Goal: Find specific page/section

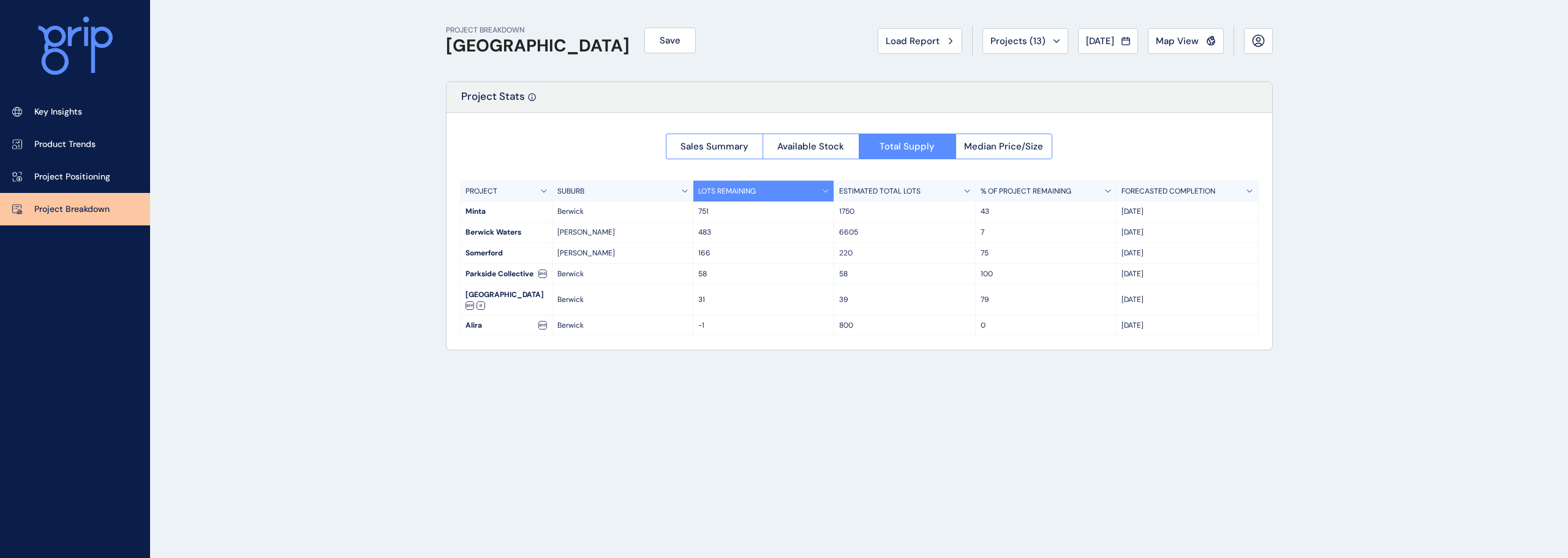
click at [915, 38] on span "Load Report" at bounding box center [912, 41] width 54 height 12
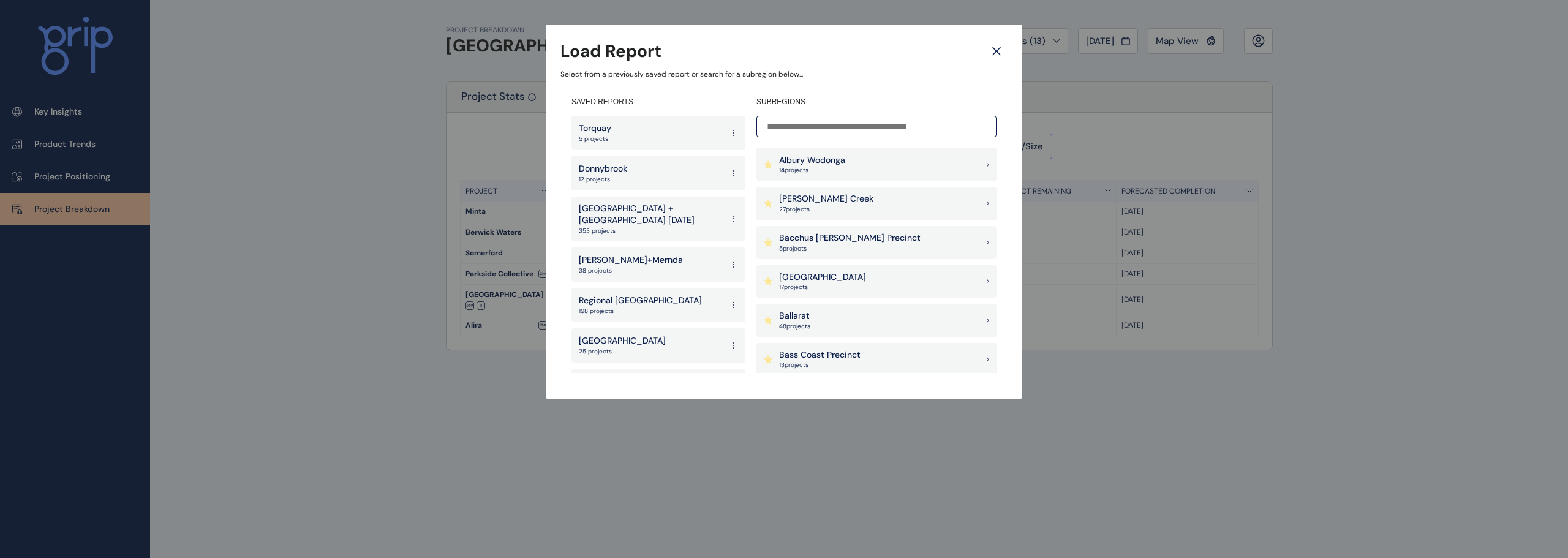
click at [632, 163] on div "Donnybrook 12 projects" at bounding box center [657, 173] width 174 height 34
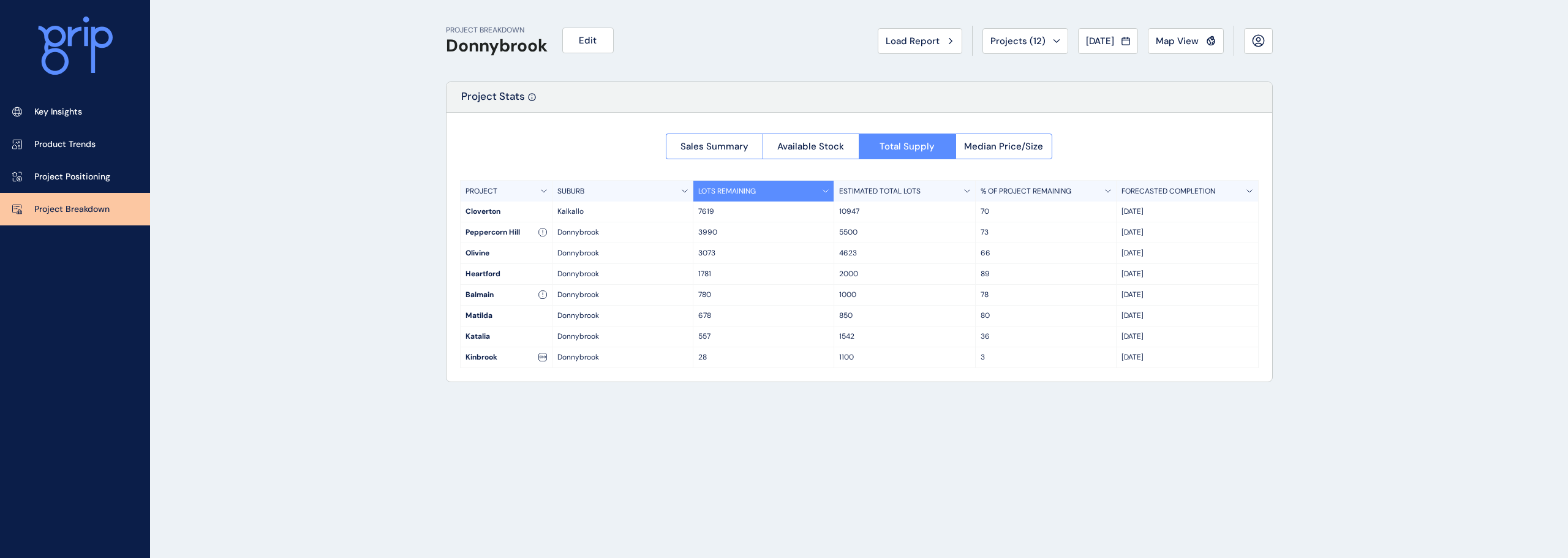
click at [1181, 37] on span "Map View" at bounding box center [1177, 41] width 43 height 12
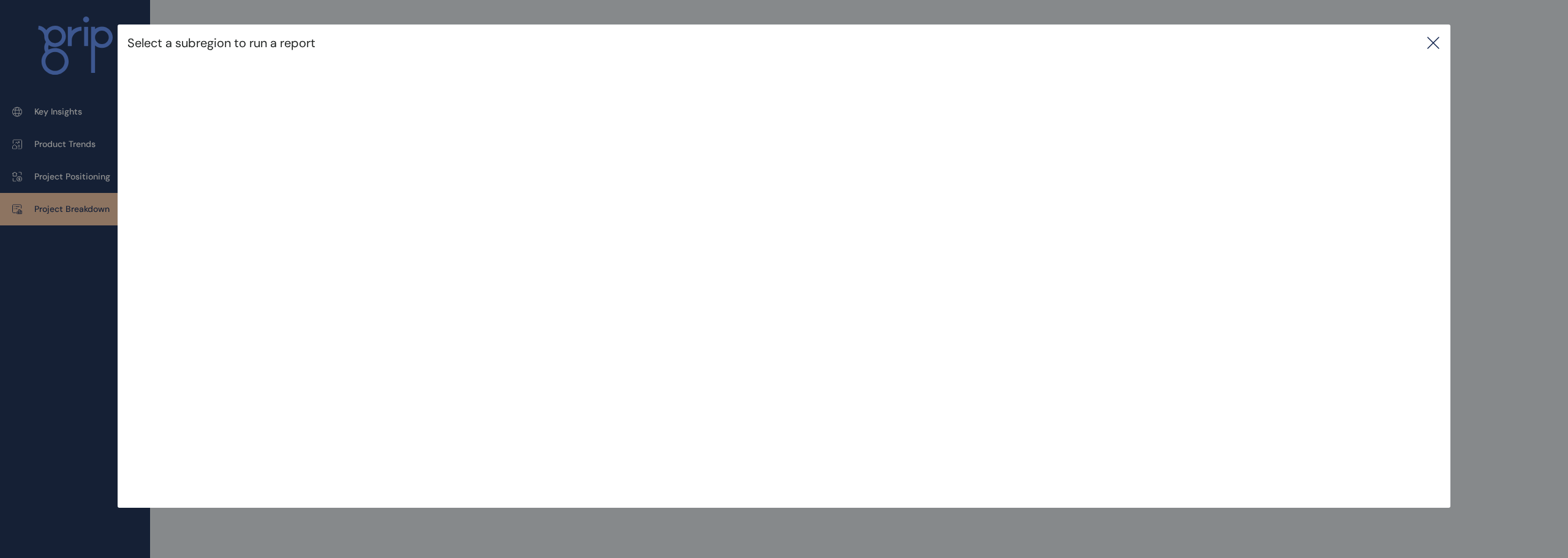
click at [1438, 38] on icon at bounding box center [1433, 43] width 15 height 15
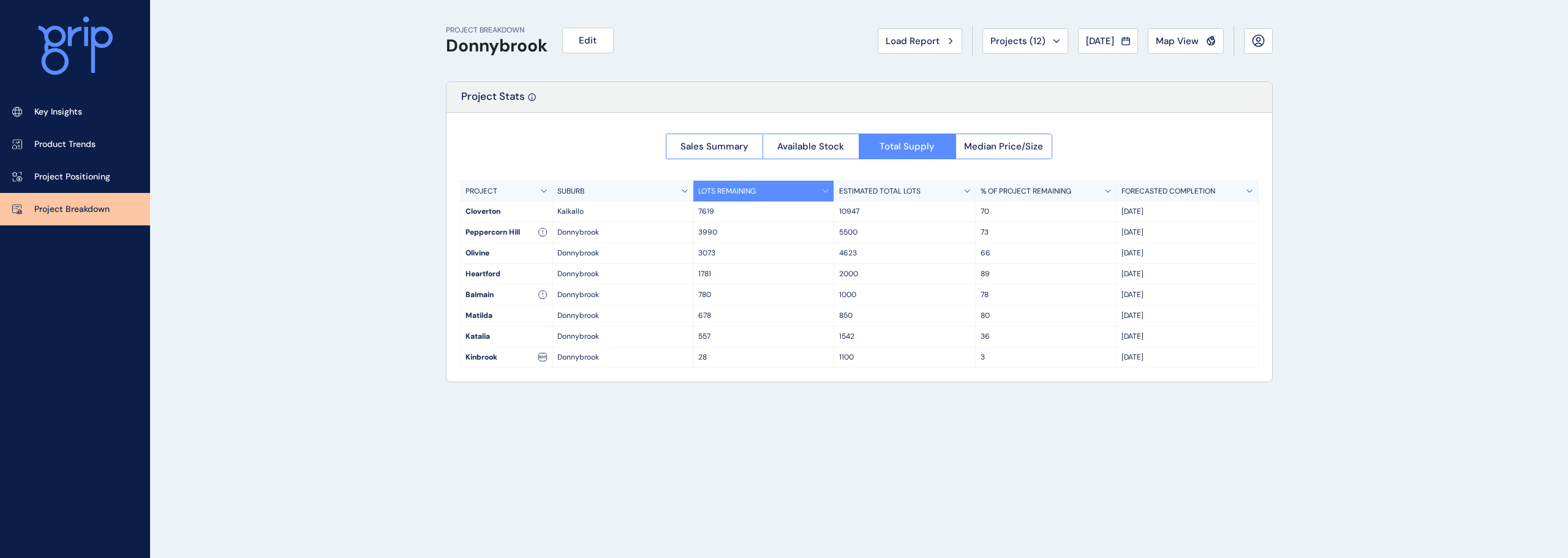
click at [864, 441] on div "PROJECT BREAKDOWN Donnybrook Edit Load Report Projects ( 12 ) [DATE] 2025 < > J…" at bounding box center [859, 279] width 857 height 558
click at [1176, 41] on span "Map View" at bounding box center [1177, 41] width 43 height 12
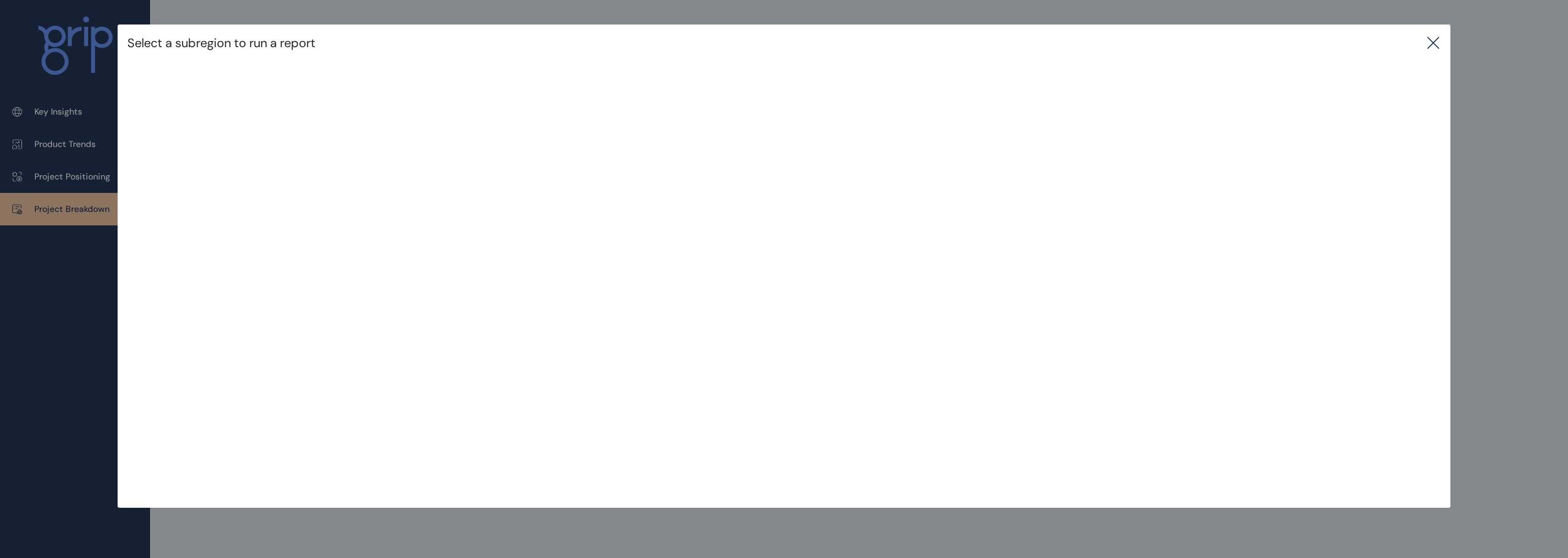
click at [1429, 38] on icon at bounding box center [1432, 42] width 11 height 11
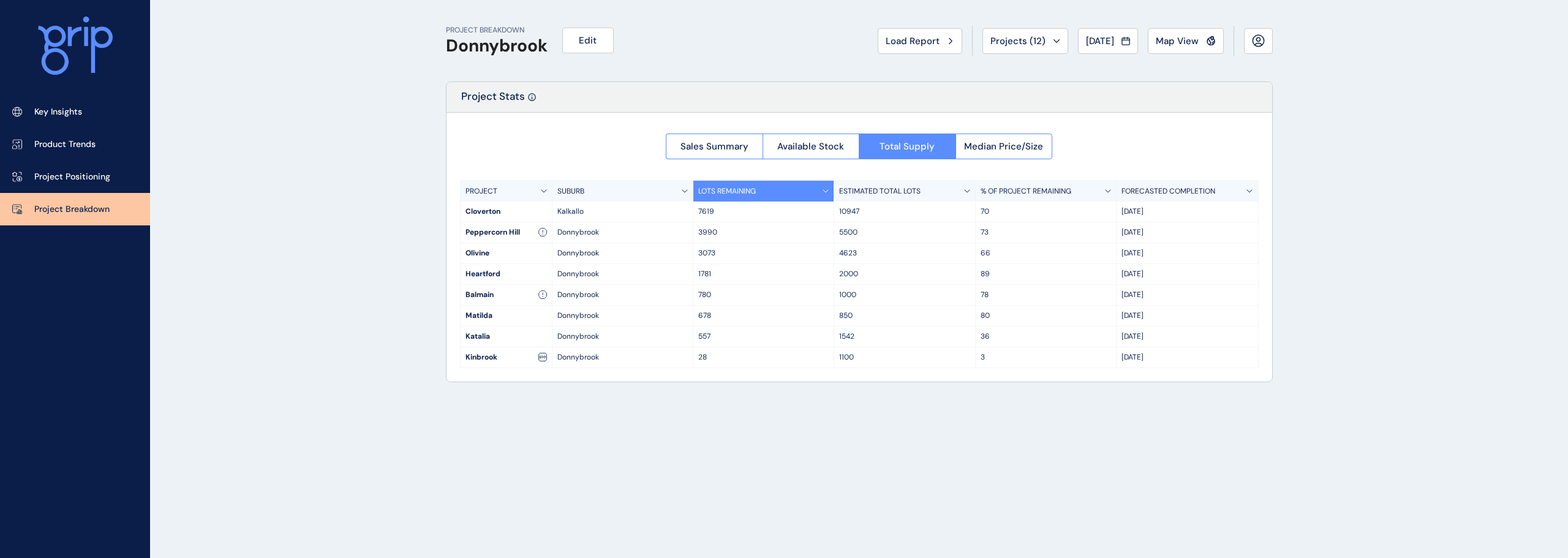
click at [916, 41] on span "Load Report" at bounding box center [912, 41] width 54 height 12
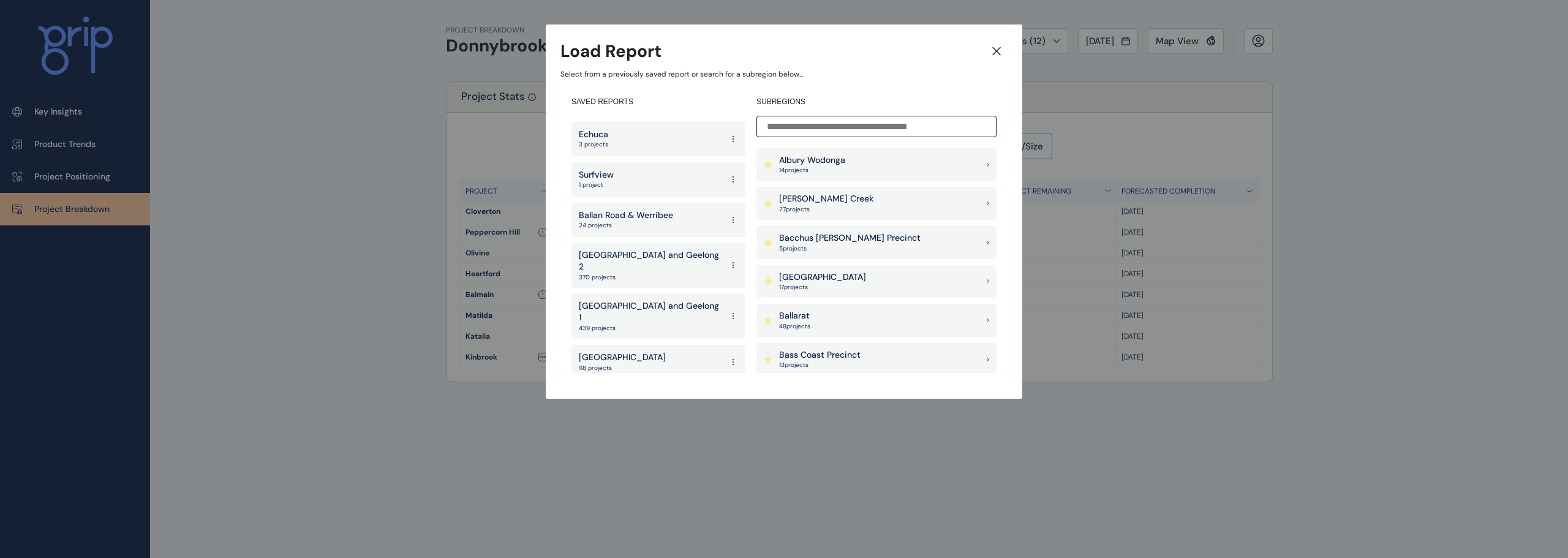
scroll to position [2335, 0]
click at [627, 425] on div "West 140 projects" at bounding box center [657, 441] width 174 height 34
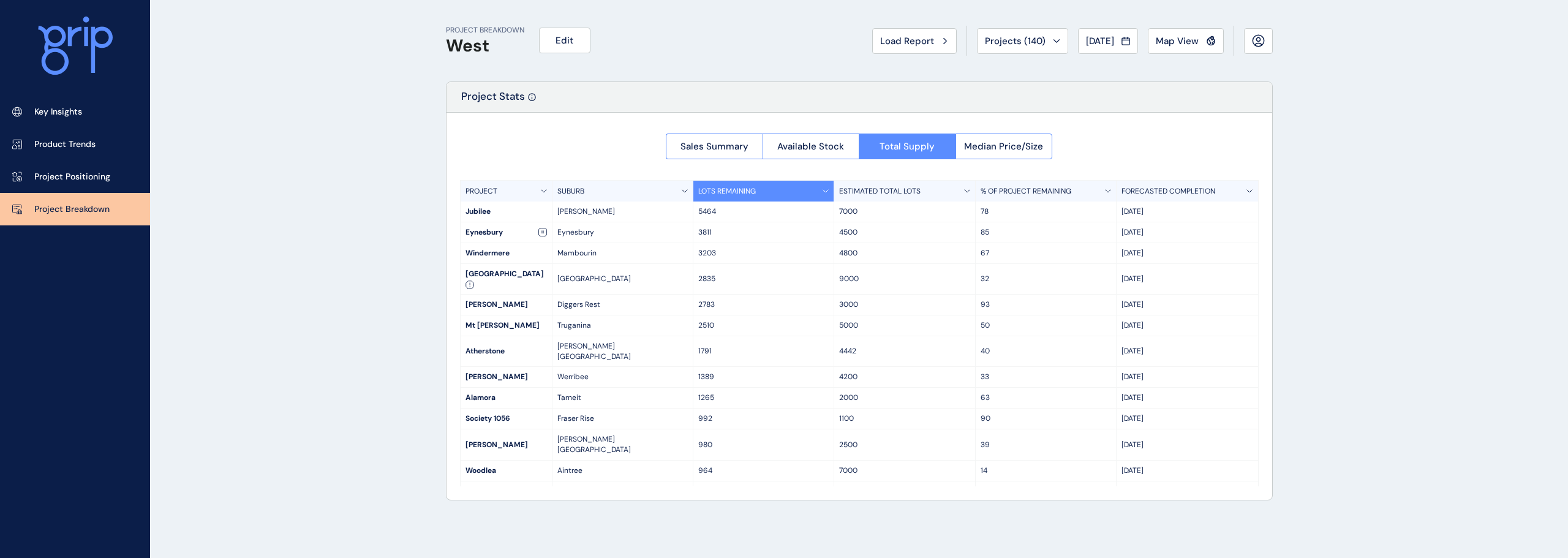
click at [907, 45] on span "Load Report" at bounding box center [906, 41] width 54 height 12
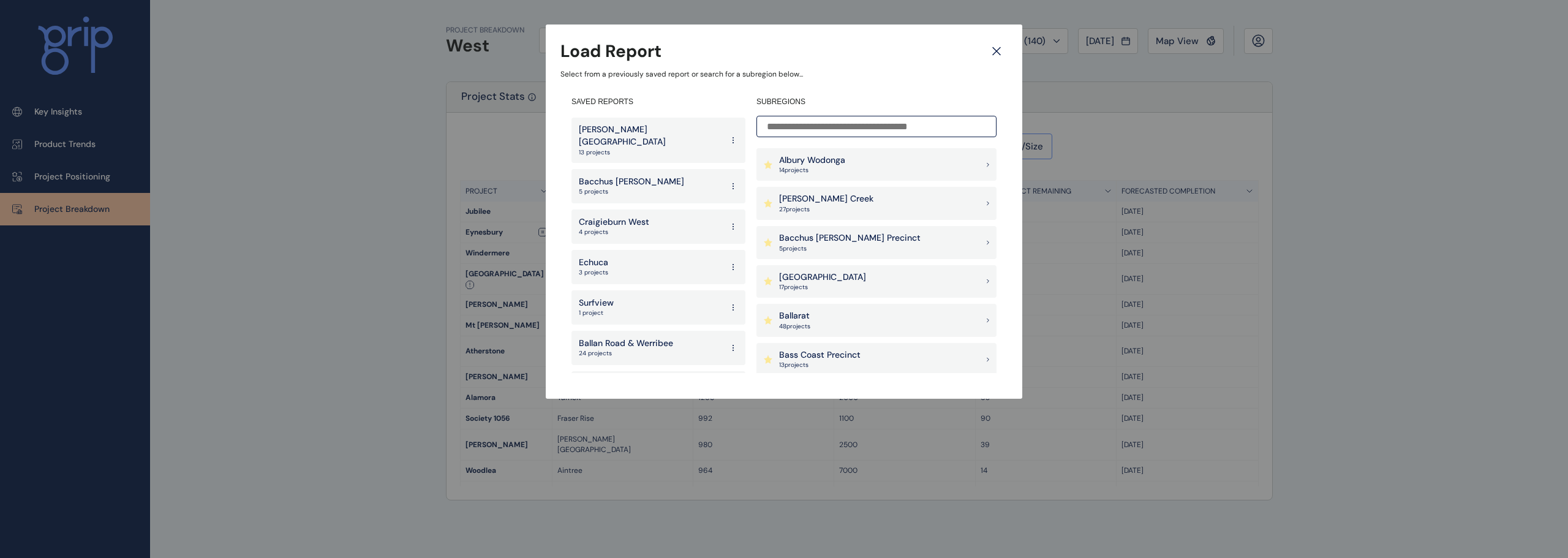
scroll to position [2335, 0]
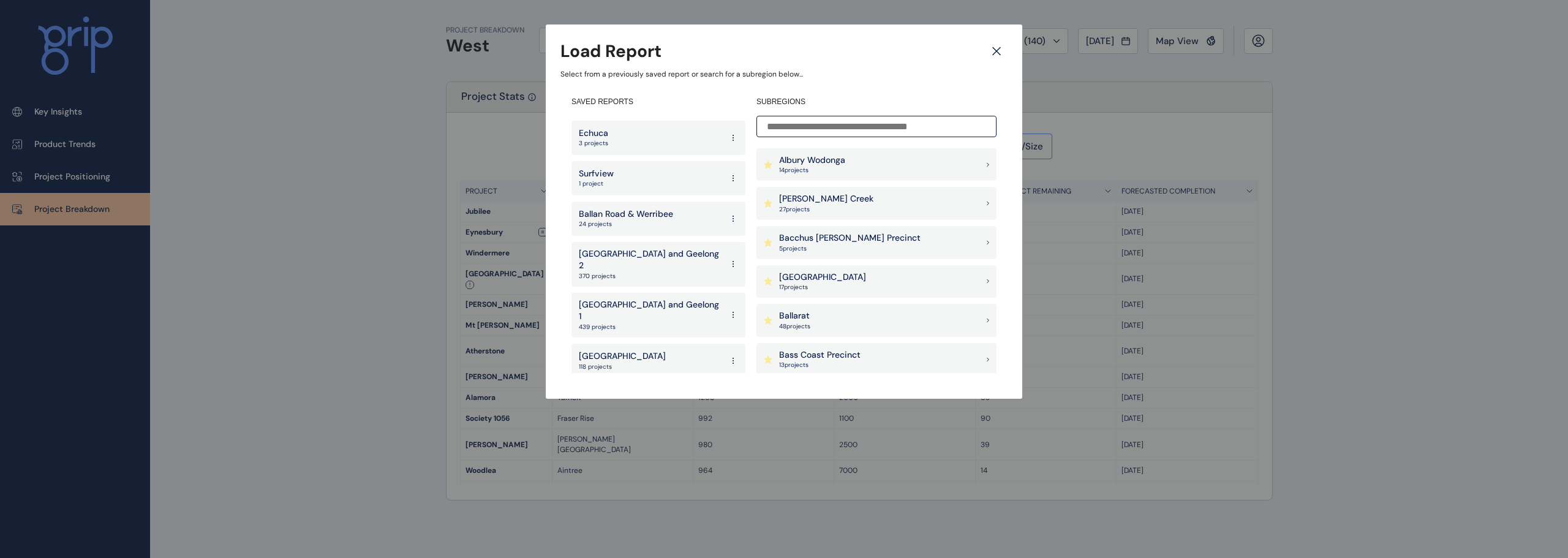
click at [619, 351] on p "[GEOGRAPHIC_DATA]" at bounding box center [622, 356] width 87 height 12
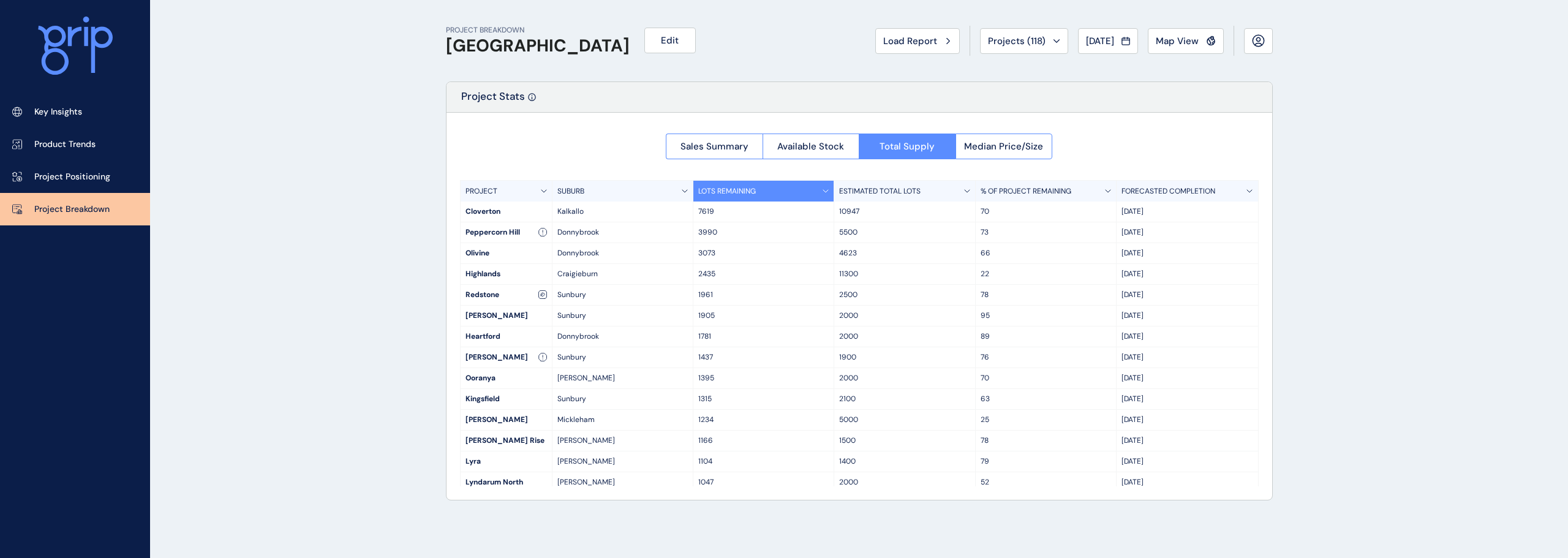
click at [904, 45] on span "Load Report" at bounding box center [910, 41] width 54 height 12
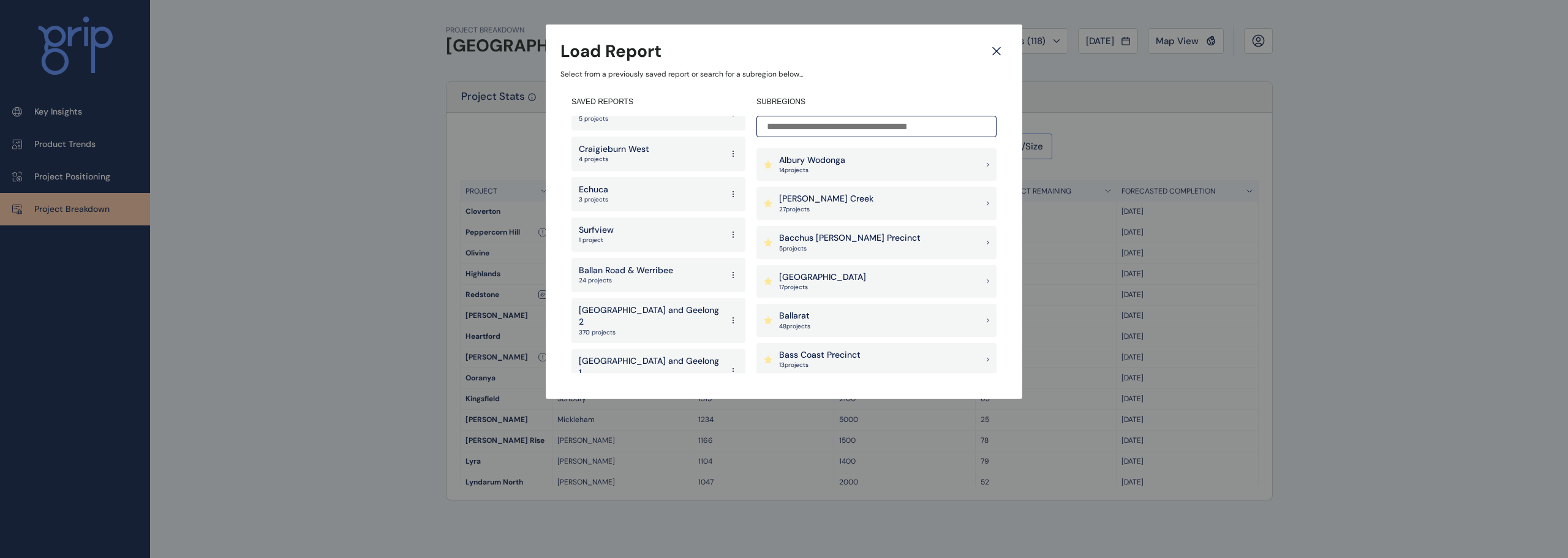
scroll to position [2335, 0]
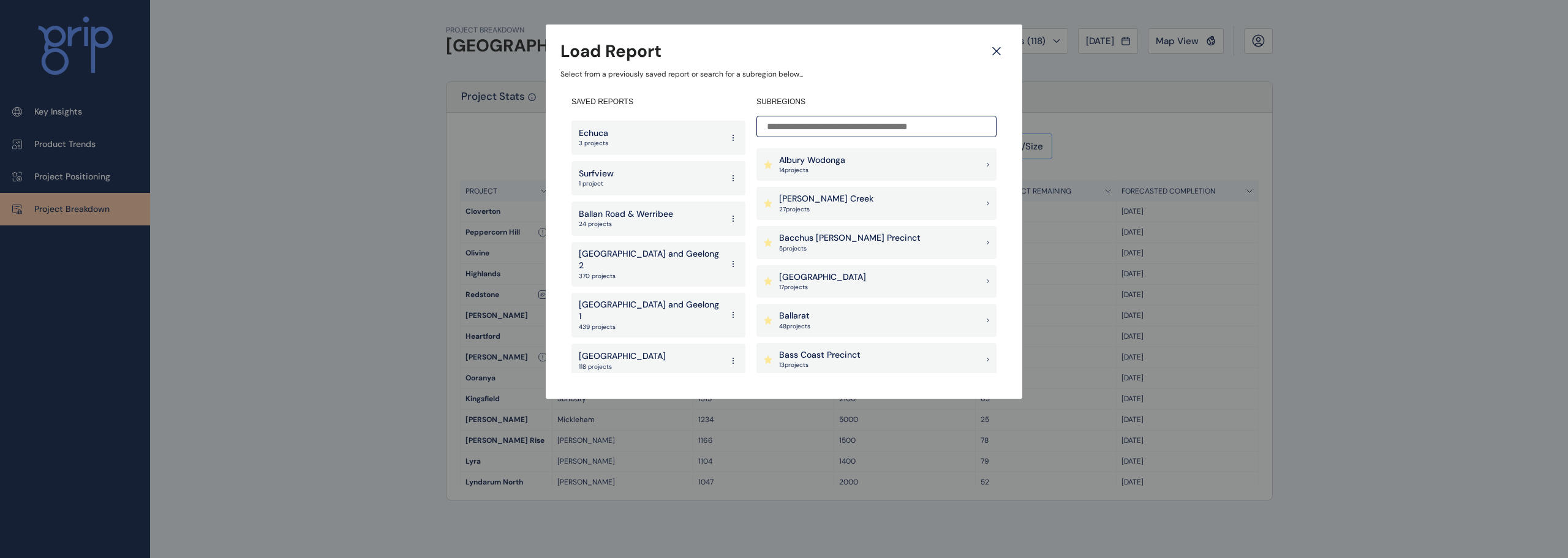
click at [620, 391] on p "[GEOGRAPHIC_DATA]" at bounding box center [622, 396] width 87 height 12
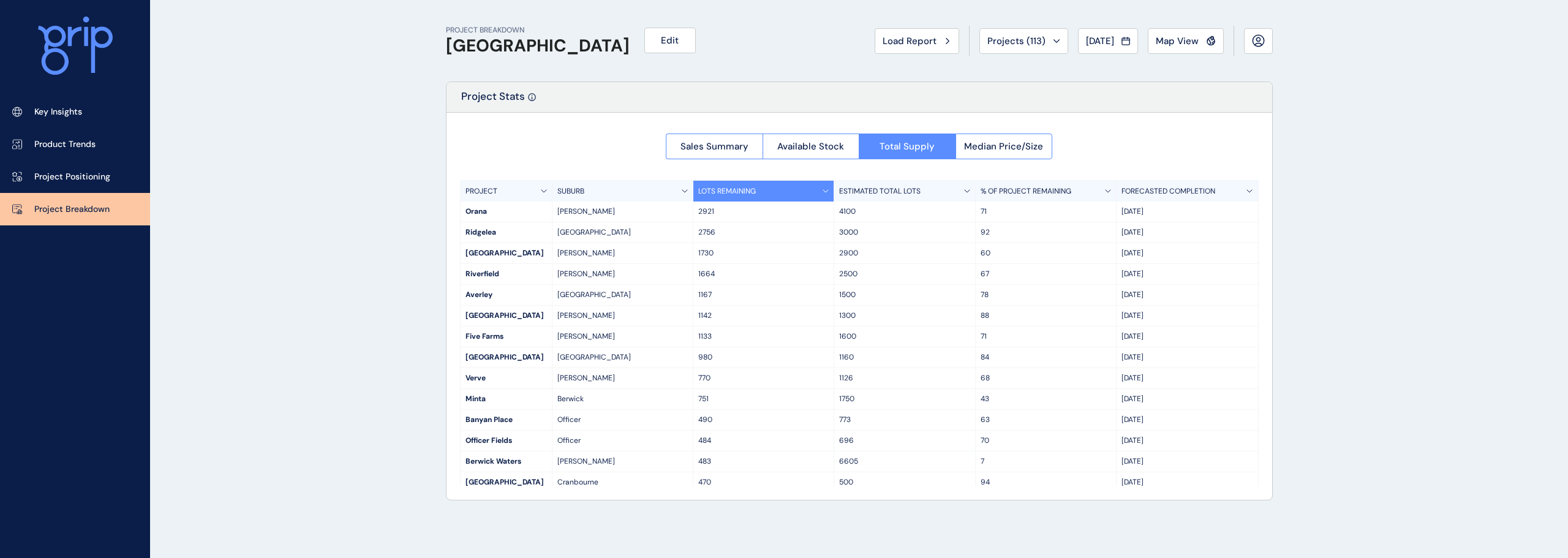
click at [906, 37] on span "Load Report" at bounding box center [909, 41] width 54 height 12
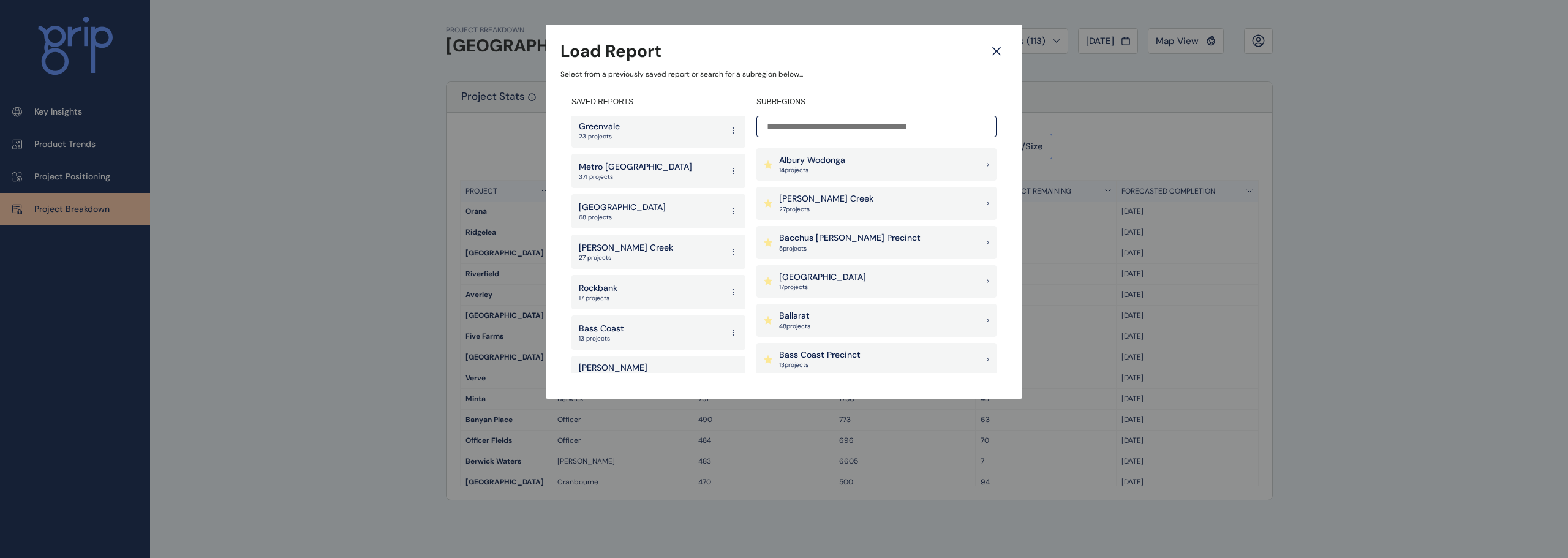
scroll to position [1845, 0]
click at [633, 316] on div "Greater Geelong 68 projects" at bounding box center [657, 333] width 174 height 34
